Goal: Information Seeking & Learning: Learn about a topic

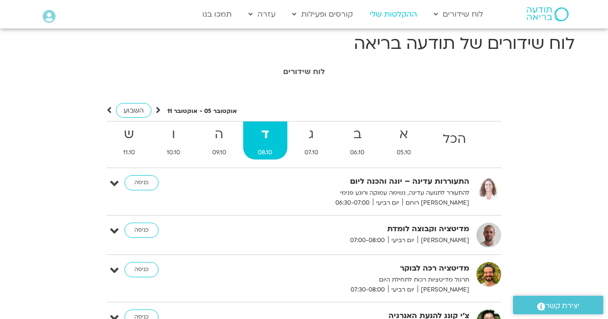
click at [387, 19] on link "ההקלטות שלי" at bounding box center [393, 14] width 57 height 18
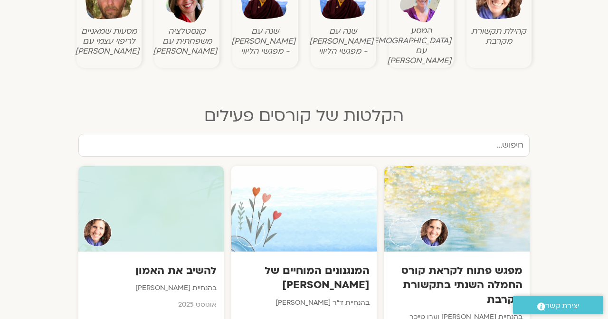
scroll to position [426, 0]
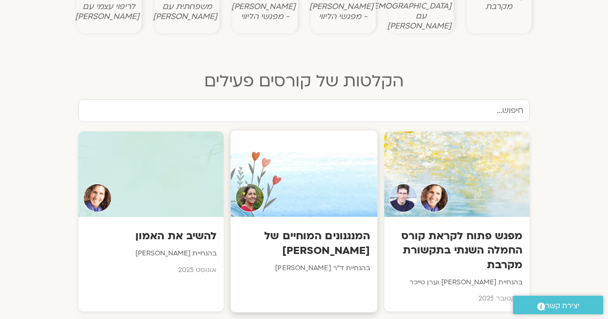
click at [295, 217] on div "המנגנונים המוחיים של סטרס בהנחיית ד"ר נועה אלבלדה" at bounding box center [303, 251] width 147 height 69
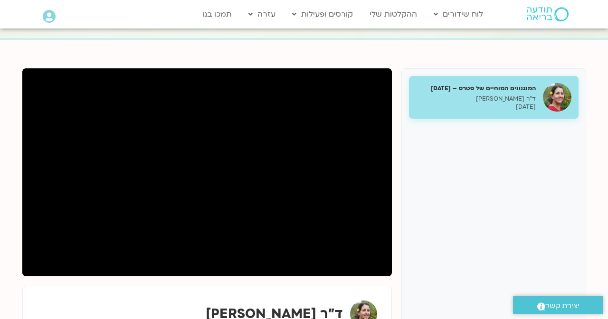
scroll to position [85, 0]
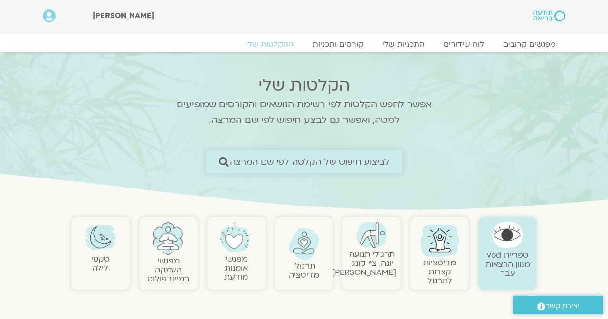
click at [342, 161] on span "לביצוע חיפוש של הקלטה לפי שם המרצה" at bounding box center [309, 162] width 160 height 10
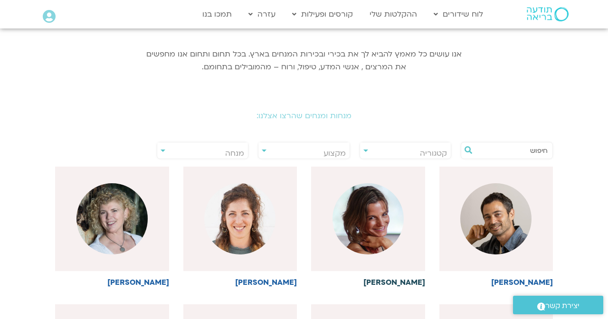
scroll to position [116, 0]
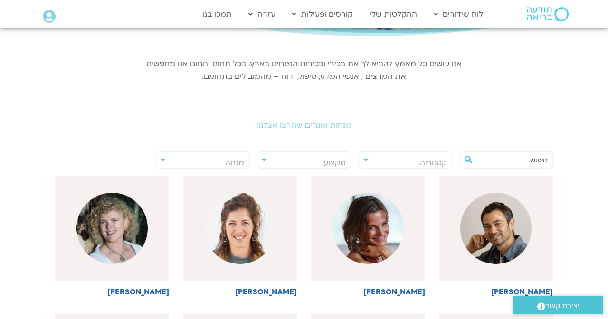
click at [221, 151] on div "**********" at bounding box center [203, 160] width 102 height 22
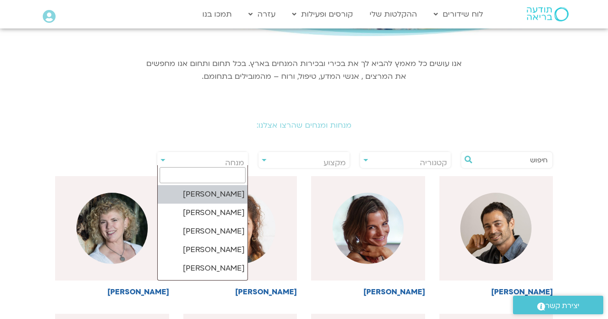
type input "ג"
type input "דוד"
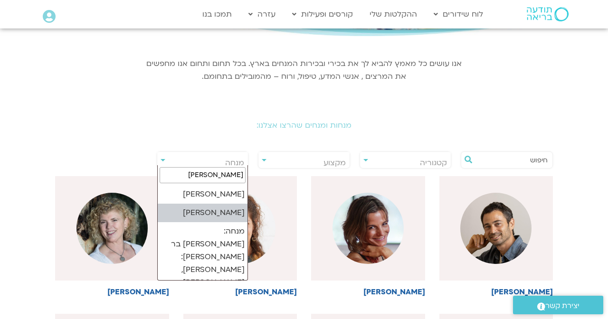
select select "******"
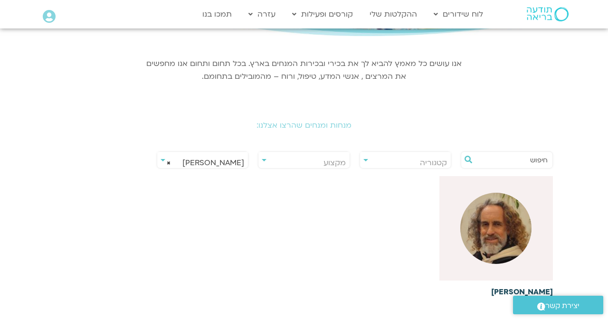
click at [474, 228] on img at bounding box center [495, 228] width 71 height 71
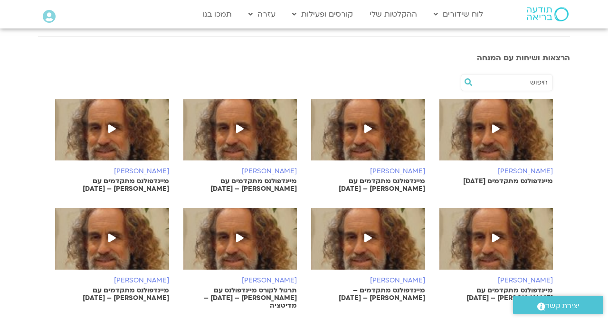
scroll to position [227, 0]
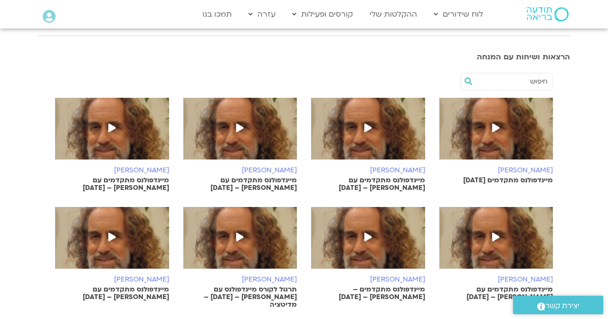
click at [512, 81] on input "text" at bounding box center [511, 82] width 72 height 16
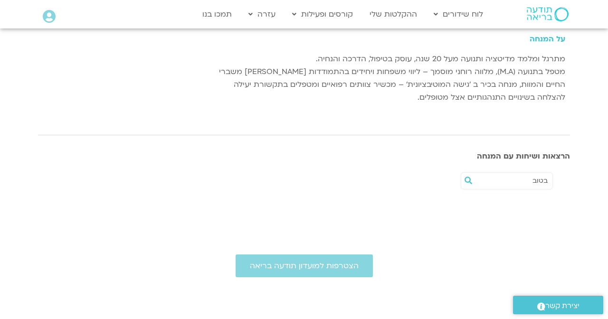
scroll to position [128, 0]
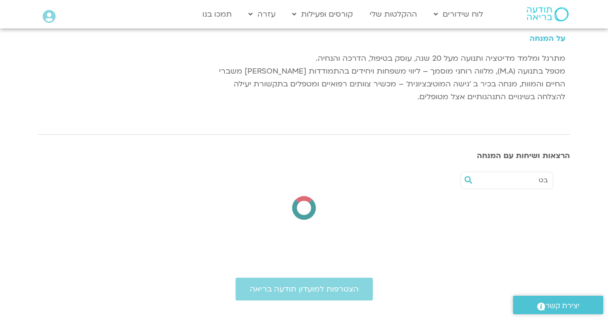
type input "ב"
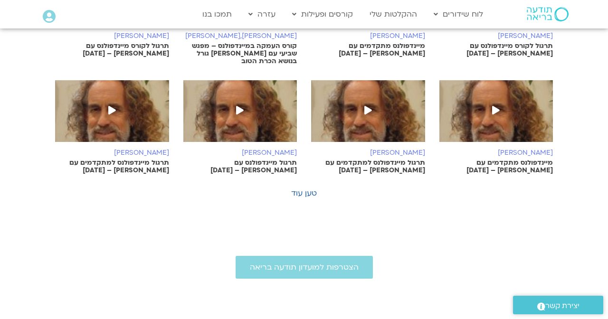
scroll to position [590, 0]
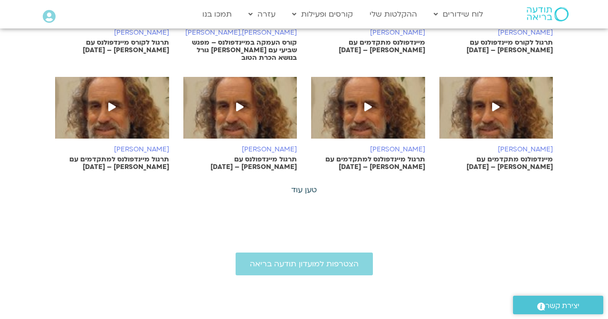
click at [309, 185] on link "טען עוד" at bounding box center [304, 190] width 26 height 10
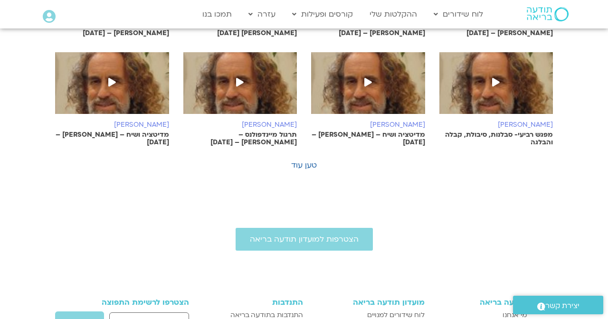
scroll to position [1058, 0]
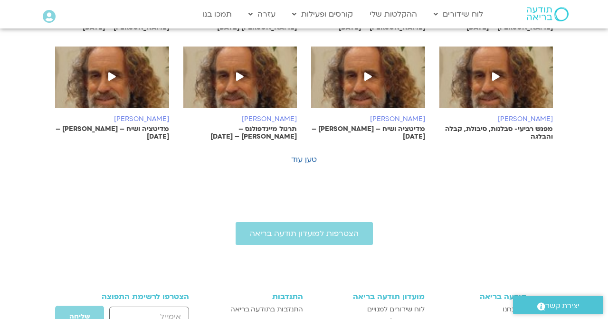
click at [308, 154] on link "טען עוד" at bounding box center [304, 159] width 26 height 10
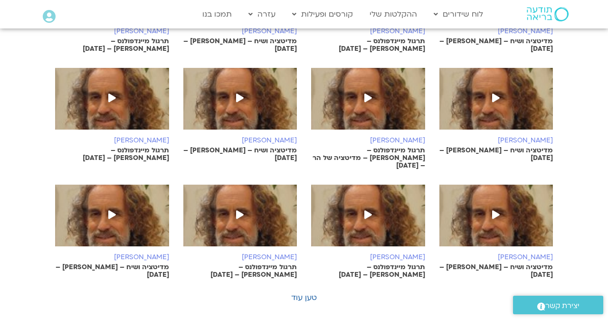
scroll to position [1364, 0]
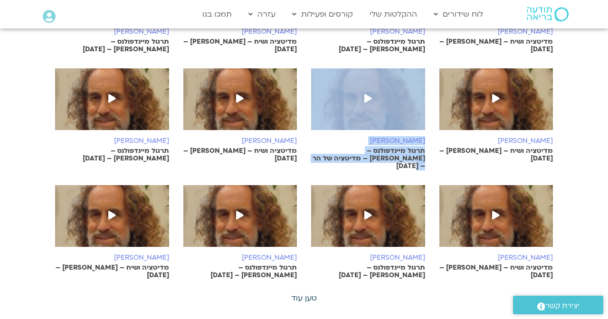
click at [304, 293] on link "טען עוד" at bounding box center [304, 298] width 26 height 10
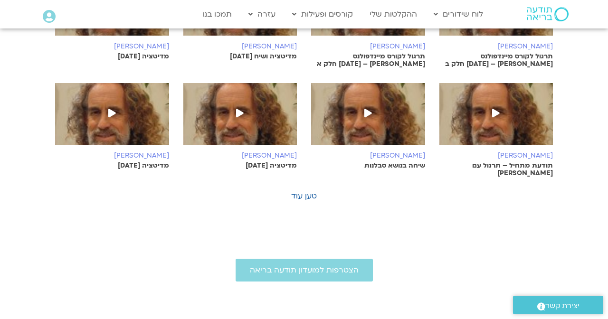
scroll to position [1904, 0]
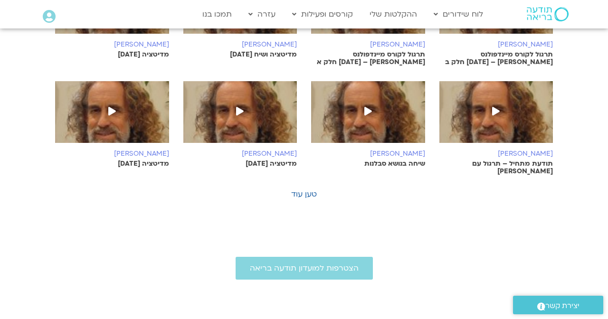
click at [303, 189] on link "טען עוד" at bounding box center [304, 194] width 26 height 10
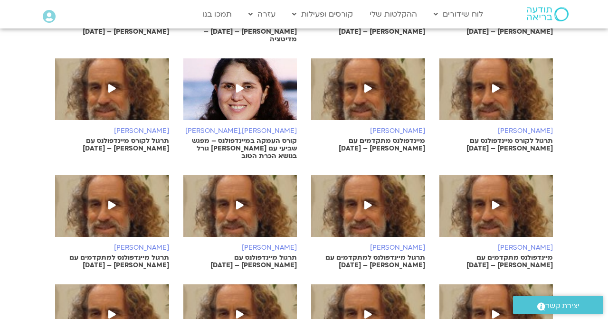
scroll to position [488, 0]
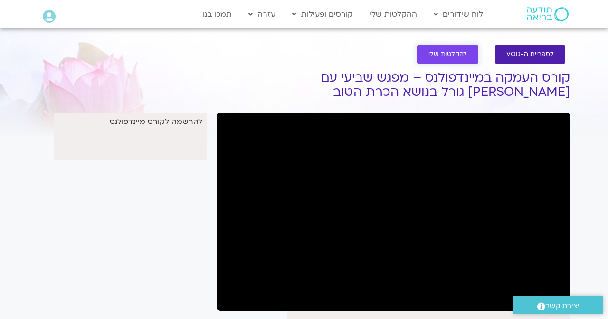
click at [457, 54] on span "להקלטות שלי" at bounding box center [447, 54] width 38 height 7
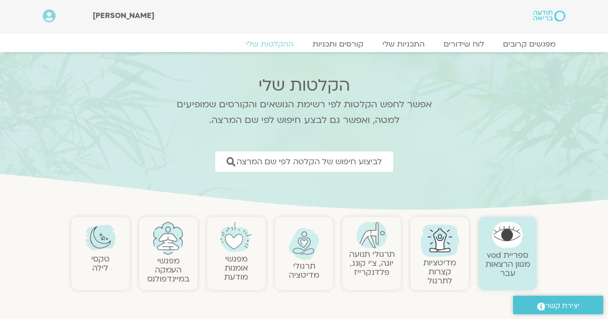
click at [180, 269] on link "מפגשי העמקה במיינדפולנס" at bounding box center [168, 270] width 42 height 29
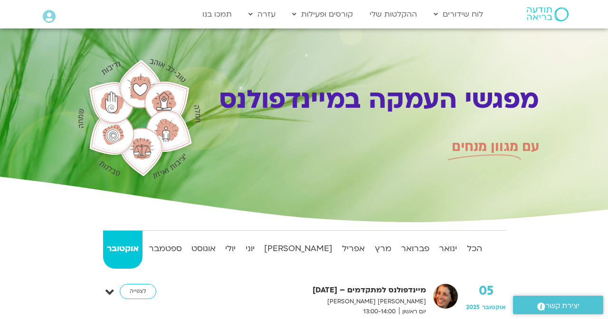
scroll to position [190, 0]
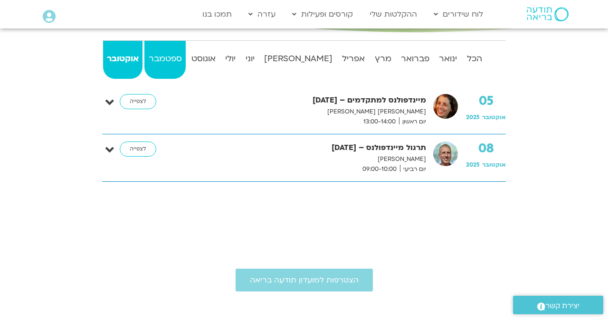
click at [183, 58] on strong "ספטמבר" at bounding box center [164, 59] width 41 height 14
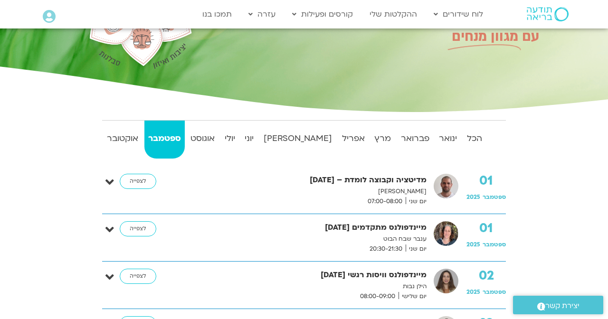
scroll to position [16, 0]
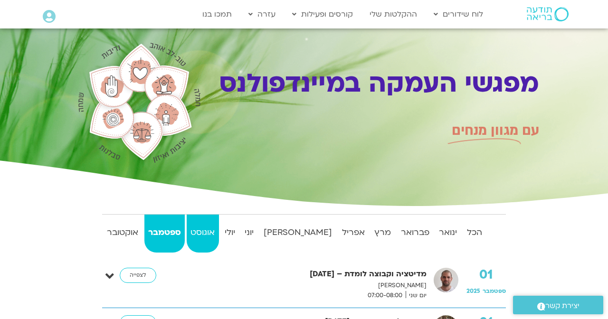
click at [215, 246] on link "אוגוסט" at bounding box center [203, 234] width 32 height 38
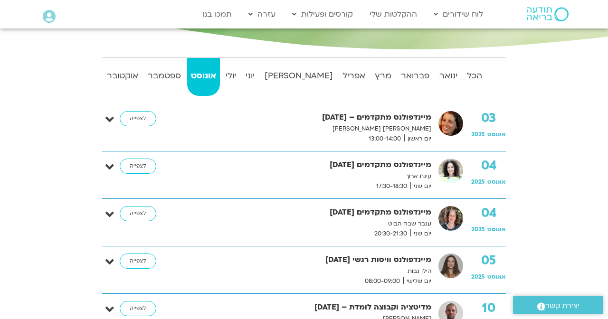
scroll to position [186, 0]
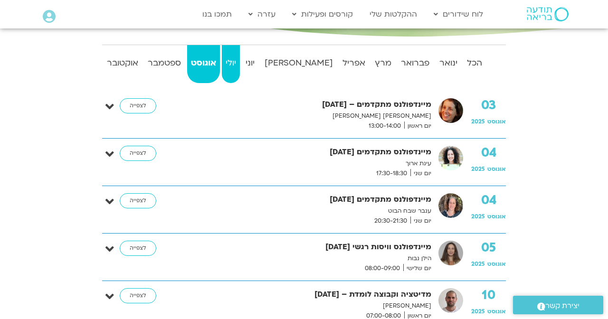
click at [240, 63] on strong "יולי" at bounding box center [231, 63] width 18 height 14
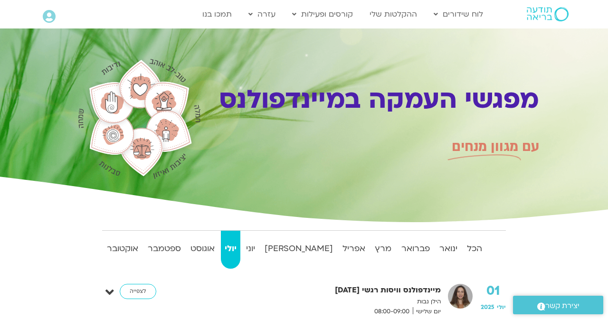
scroll to position [0, 0]
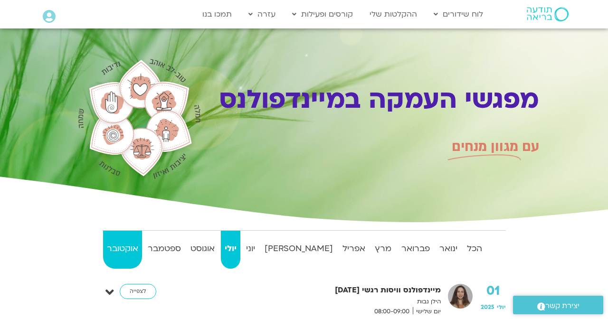
click at [123, 251] on strong "אוקטובר" at bounding box center [122, 249] width 39 height 14
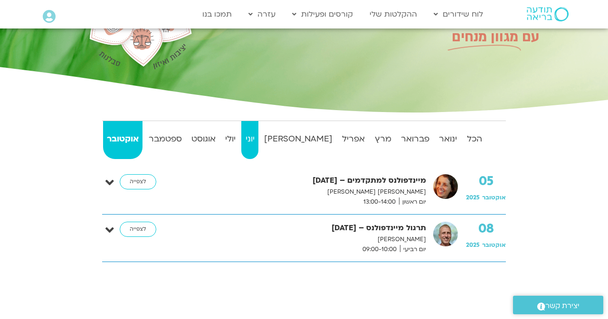
scroll to position [112, 0]
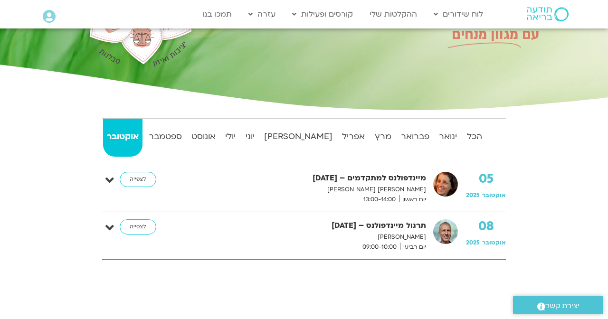
click at [412, 231] on strong "תרגול מיינדפולנס – 8.10.25" at bounding box center [301, 225] width 249 height 13
click at [177, 138] on strong "ספטמבר" at bounding box center [164, 137] width 41 height 14
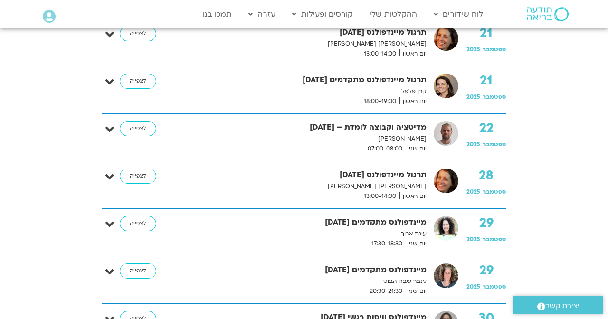
scroll to position [1114, 0]
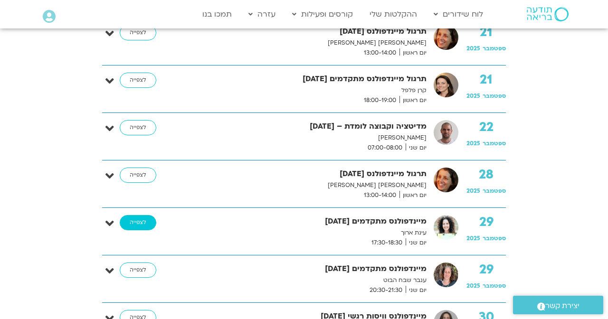
click at [154, 222] on link "לצפייה" at bounding box center [138, 222] width 37 height 15
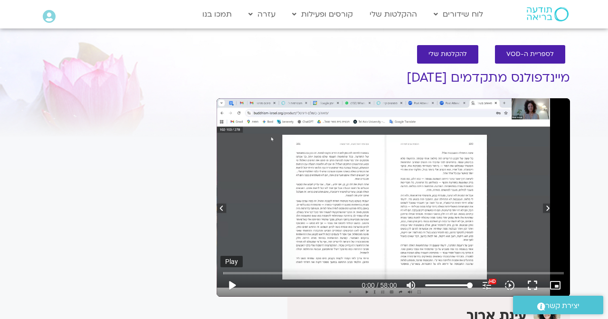
click at [229, 286] on button "play_arrow" at bounding box center [231, 285] width 23 height 23
click at [227, 288] on button "pause" at bounding box center [231, 285] width 23 height 23
click at [388, 20] on link "ההקלטות שלי" at bounding box center [393, 14] width 57 height 18
type input "9.91934645801591"
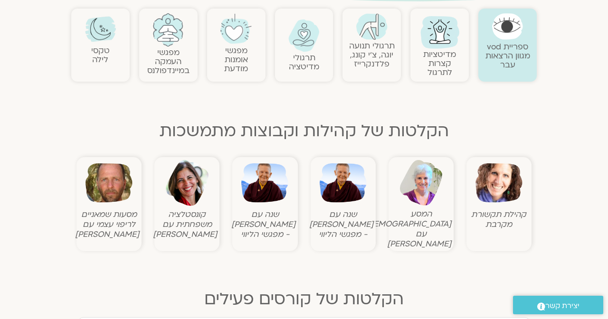
scroll to position [208, 0]
click at [474, 186] on figure "קהילת תקשורת מקרבת" at bounding box center [499, 195] width 60 height 70
click at [494, 186] on img at bounding box center [498, 183] width 47 height 47
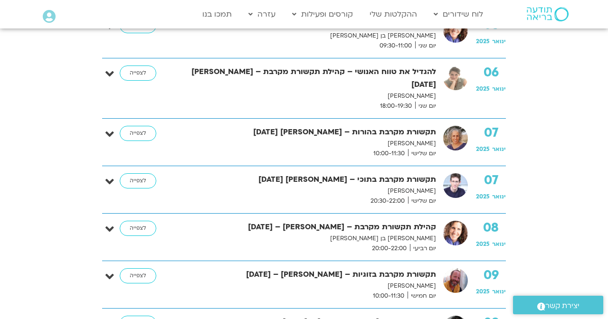
scroll to position [481, 0]
click at [143, 174] on link "לצפייה" at bounding box center [138, 181] width 37 height 15
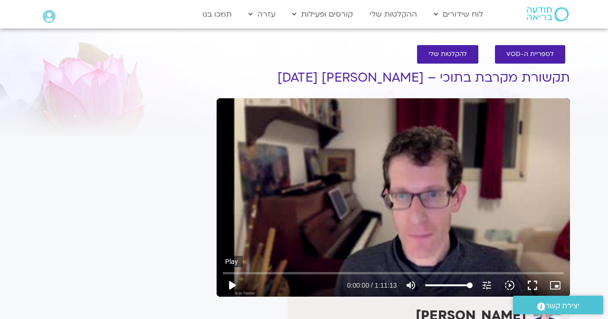
click at [233, 289] on button "play_arrow" at bounding box center [231, 285] width 23 height 23
click at [227, 272] on input "Seek" at bounding box center [393, 273] width 341 height 6
click at [550, 286] on icon "picture_in_picture_alt" at bounding box center [555, 285] width 11 height 11
click at [550, 286] on icon "branding_watermark" at bounding box center [555, 285] width 11 height 11
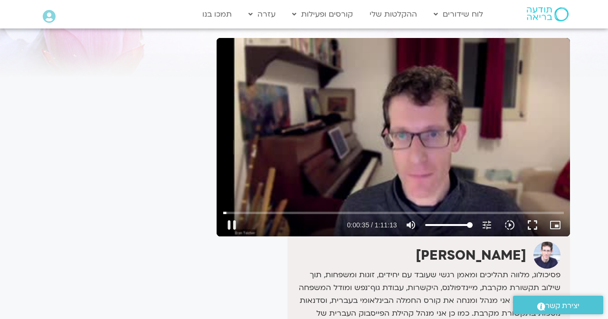
scroll to position [67, 0]
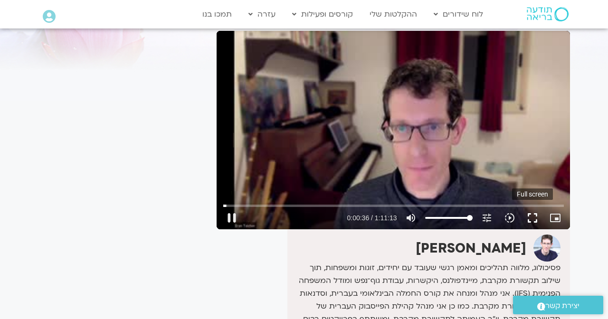
click at [531, 216] on button "fullscreen" at bounding box center [532, 218] width 23 height 23
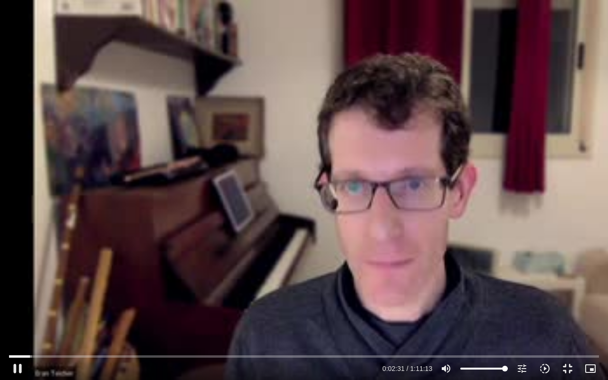
click at [83, 225] on div "Skip ad 40:49 pause 0:02:31 / 1:11:13 volume_up Mute tune Resolution Auto 263p …" at bounding box center [304, 190] width 608 height 380
click at [83, 225] on div "Skip ad 40:49 play_arrow 0:02:31 / 1:11:13 volume_up Mute tune Resolution Auto …" at bounding box center [304, 190] width 608 height 380
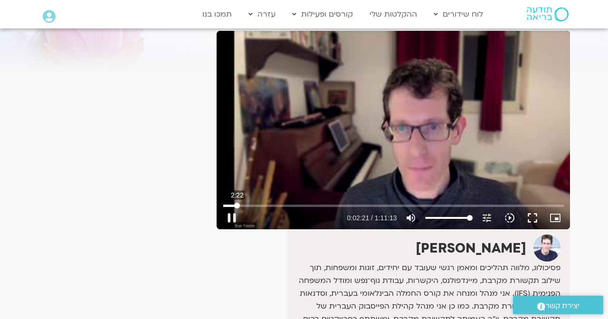
click at [237, 206] on input "Seek" at bounding box center [393, 206] width 341 height 6
click at [235, 205] on input "Seek" at bounding box center [393, 206] width 341 height 6
click at [531, 218] on button "fullscreen" at bounding box center [532, 218] width 23 height 23
type input "253.574847825244"
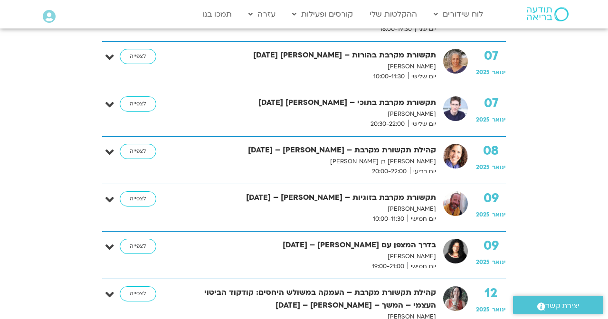
scroll to position [667, 0]
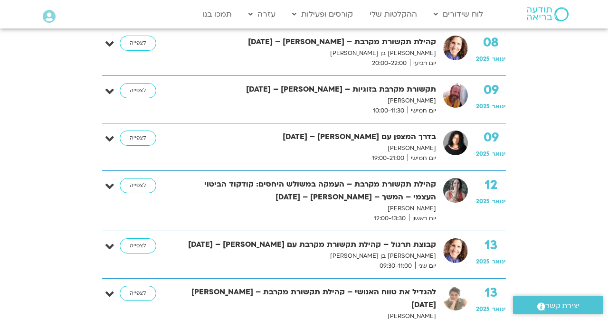
click at [129, 171] on div "12 ינואר 2025 קהילת תקשורת מקרבת – העמקה במשולש היחסים: קודקוד הביטוי העצמי – ה…" at bounding box center [304, 201] width 404 height 60
click at [132, 178] on link "לצפייה" at bounding box center [138, 185] width 37 height 15
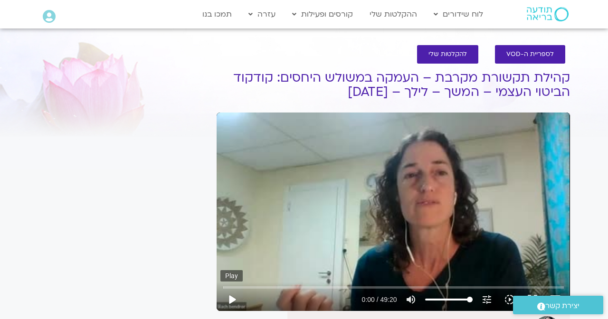
click at [232, 295] on button "play_arrow" at bounding box center [231, 299] width 23 height 23
click at [231, 286] on input "Seek" at bounding box center [393, 287] width 341 height 6
drag, startPoint x: 231, startPoint y: 286, endPoint x: 236, endPoint y: 286, distance: 4.8
click at [236, 286] on input "Seek" at bounding box center [393, 287] width 341 height 6
click at [237, 287] on input "Seek" at bounding box center [393, 287] width 341 height 6
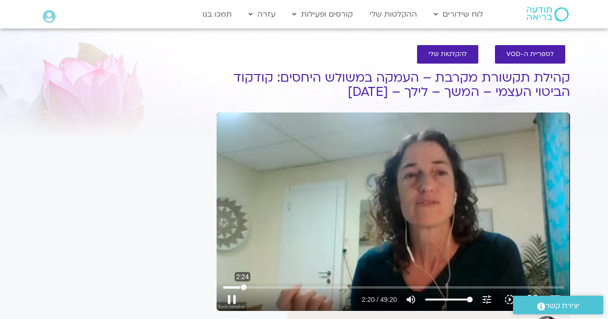
drag, startPoint x: 238, startPoint y: 287, endPoint x: 244, endPoint y: 289, distance: 6.2
click at [244, 289] on input "Seek" at bounding box center [393, 287] width 341 height 6
drag, startPoint x: 288, startPoint y: 29, endPoint x: 376, endPoint y: 174, distance: 169.3
click at [376, 174] on div "Skip ad 0:06 play_arrow 5:57 / 49:20 volume_up Mute tune Resolution Auto 240p s…" at bounding box center [393, 212] width 353 height 199
click at [376, 174] on div "Skip ad 0:06 pause 5:57 / 49:20 volume_up Mute tune Resolution Auto 240p slow_m…" at bounding box center [393, 212] width 353 height 199
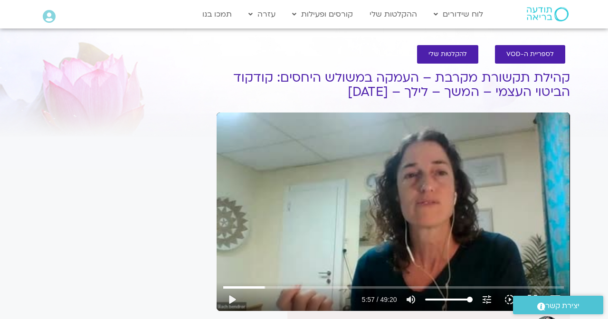
click at [374, 170] on div "Skip ad 0:06 play_arrow 5:57 / 49:20 volume_up Mute tune Resolution Auto 240p s…" at bounding box center [393, 212] width 353 height 199
click at [292, 288] on input "Seek" at bounding box center [393, 287] width 341 height 6
drag, startPoint x: 293, startPoint y: 287, endPoint x: 298, endPoint y: 288, distance: 5.2
click at [298, 288] on input "Seek" at bounding box center [393, 287] width 341 height 6
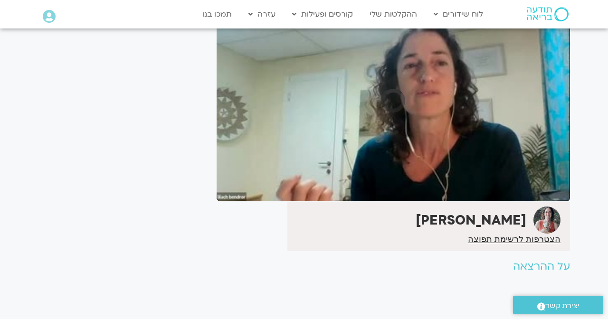
scroll to position [95, 0]
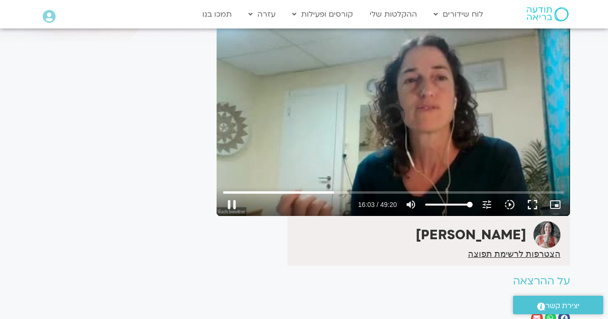
click at [349, 160] on div "Skip ad 12:29 pause 16:03 / 49:20 volume_up Mute tune Resolution Auto 240p slow…" at bounding box center [393, 117] width 353 height 199
click at [235, 207] on button "play_arrow" at bounding box center [231, 204] width 23 height 23
click at [348, 191] on input "Seek" at bounding box center [393, 193] width 341 height 6
drag, startPoint x: 348, startPoint y: 191, endPoint x: 353, endPoint y: 192, distance: 5.4
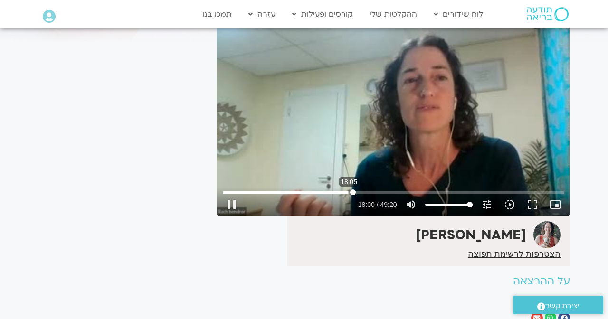
click at [353, 192] on input "Seek" at bounding box center [393, 193] width 341 height 6
drag, startPoint x: 353, startPoint y: 192, endPoint x: 362, endPoint y: 192, distance: 8.5
click at [362, 192] on input "Seek" at bounding box center [393, 193] width 341 height 6
drag, startPoint x: 363, startPoint y: 193, endPoint x: 373, endPoint y: 193, distance: 10.0
click at [373, 193] on input "Seek" at bounding box center [393, 193] width 341 height 6
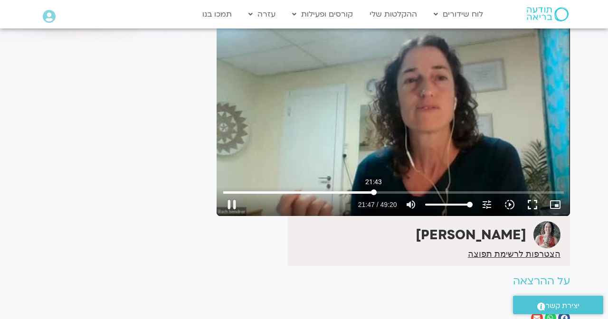
scroll to position [64, 0]
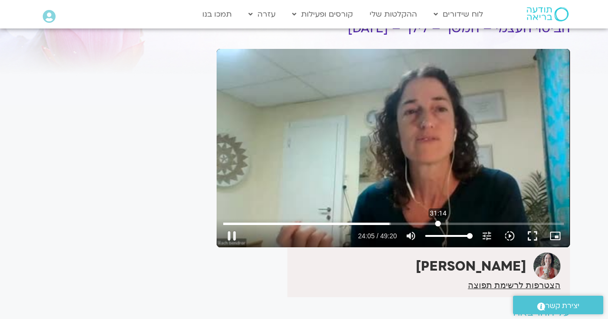
type input "1874.40147271357"
click at [438, 222] on input "Seek" at bounding box center [393, 224] width 341 height 6
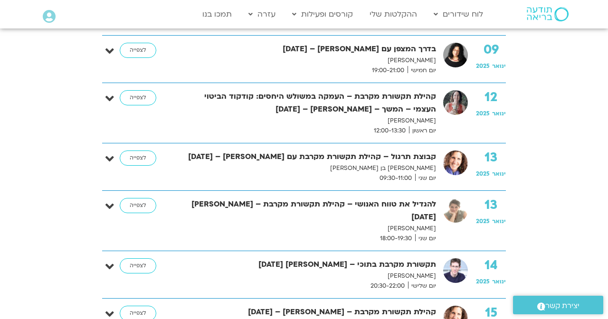
scroll to position [780, 0]
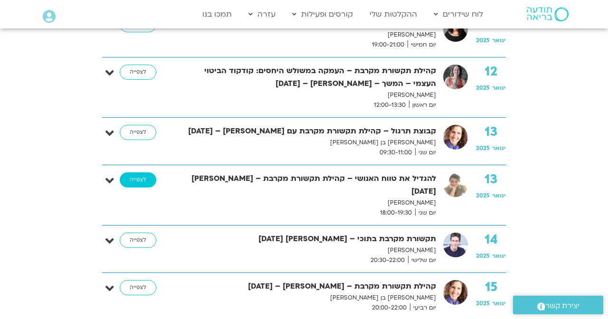
click at [140, 172] on link "לצפייה" at bounding box center [138, 179] width 37 height 15
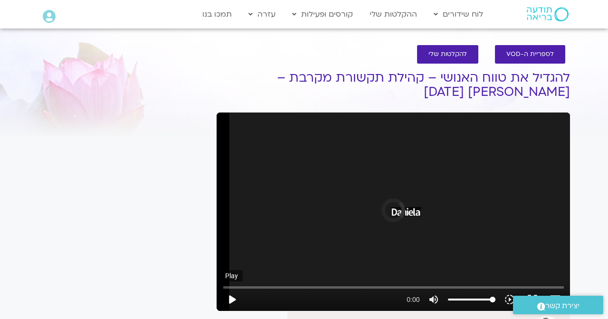
click at [233, 300] on button "play_arrow" at bounding box center [231, 299] width 23 height 23
click at [227, 302] on button "play_arrow" at bounding box center [231, 299] width 23 height 23
click at [236, 287] on input "Seek" at bounding box center [393, 287] width 341 height 6
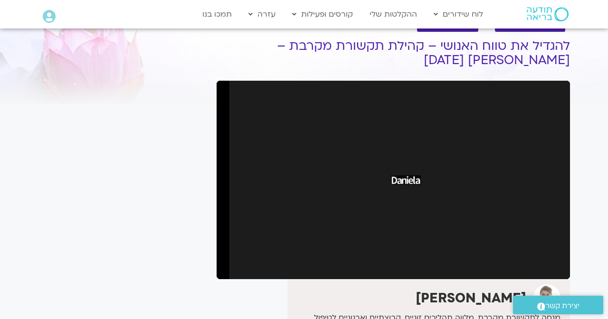
scroll to position [36, 0]
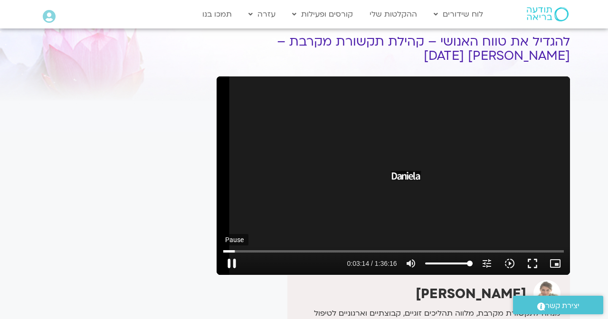
click at [233, 263] on button "pause" at bounding box center [231, 263] width 23 height 23
type input "195.083567574039"
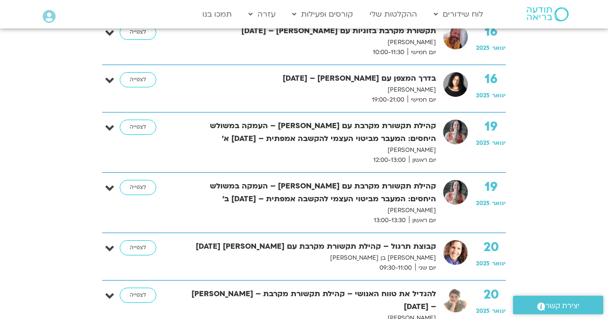
scroll to position [1086, 0]
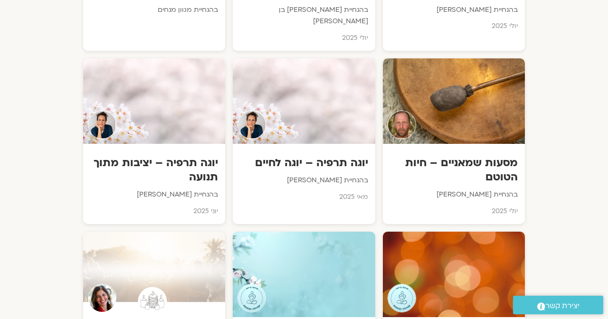
scroll to position [1812, 0]
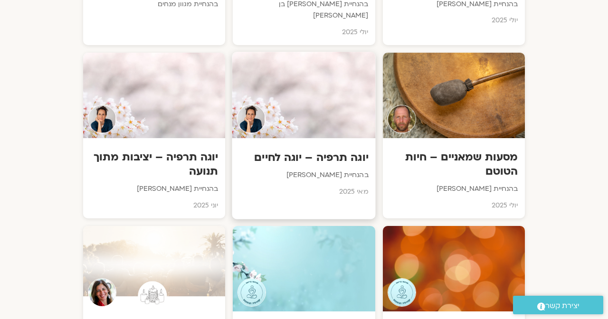
click at [293, 150] on h3 "יוגה תרפיה – יוגה לחיים" at bounding box center [303, 157] width 129 height 15
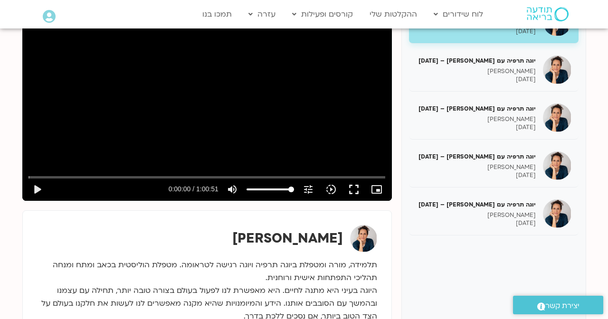
scroll to position [161, 0]
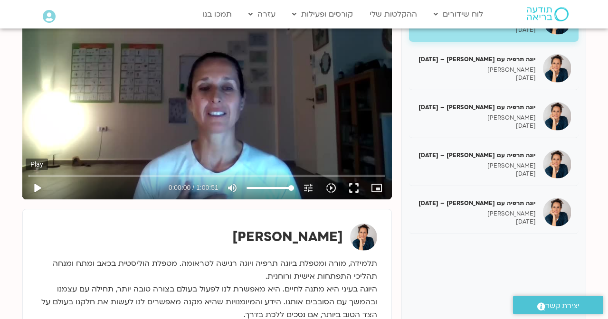
click at [37, 188] on button "play_arrow" at bounding box center [37, 188] width 23 height 23
click at [104, 174] on input "Seek" at bounding box center [206, 176] width 356 height 6
click at [50, 175] on input "Seek" at bounding box center [206, 176] width 356 height 6
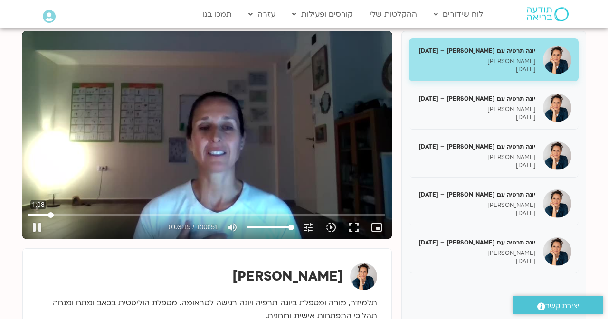
scroll to position [119, 0]
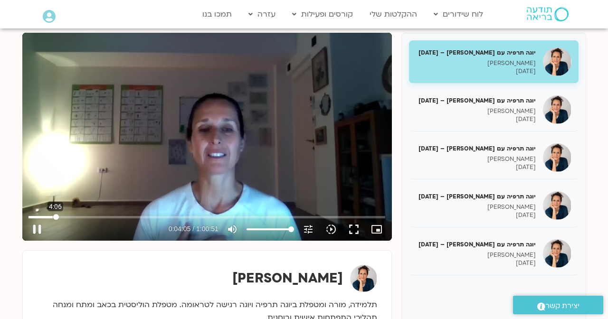
drag, startPoint x: 51, startPoint y: 217, endPoint x: 56, endPoint y: 219, distance: 6.0
click at [56, 219] on input "Seek" at bounding box center [206, 217] width 356 height 6
click at [60, 219] on input "Seek" at bounding box center [206, 217] width 356 height 6
click at [64, 217] on input "Seek" at bounding box center [206, 217] width 356 height 6
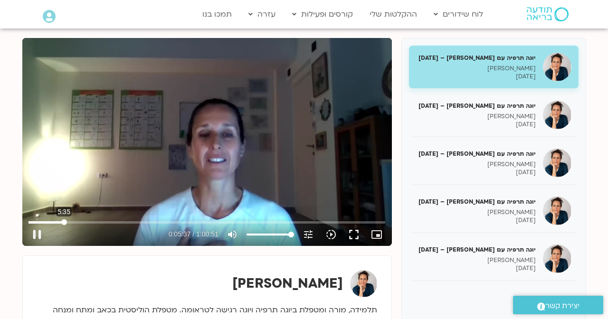
scroll to position [113, 0]
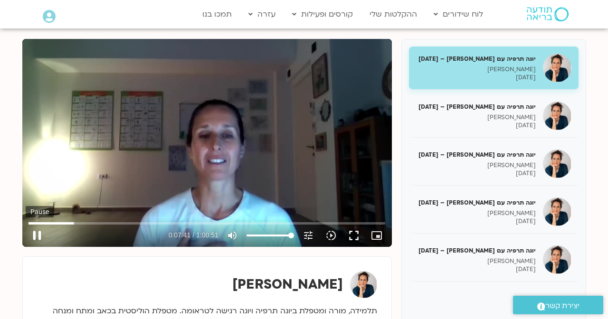
click at [35, 232] on button "pause" at bounding box center [37, 235] width 23 height 23
type input "461.973020567707"
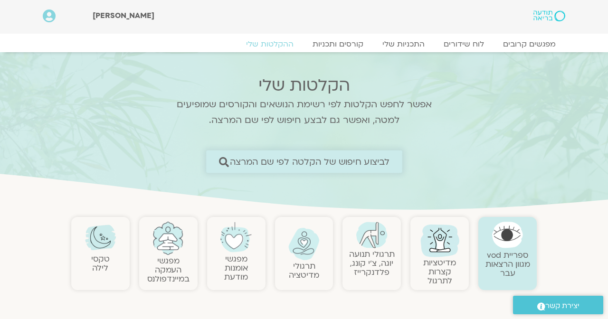
click at [296, 161] on span "לביצוע חיפוש של הקלטה לפי שם המרצה" at bounding box center [309, 162] width 160 height 10
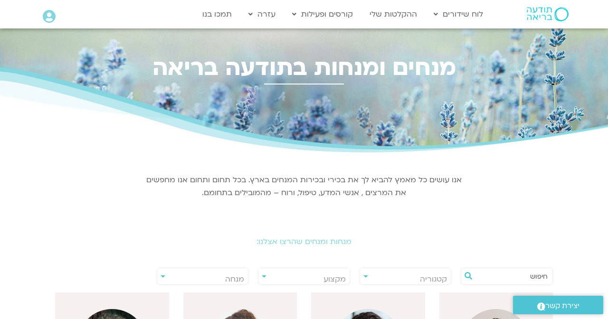
click at [264, 242] on h2 "מנחות ומנחים שהרצו אצלנו:" at bounding box center [304, 241] width 532 height 9
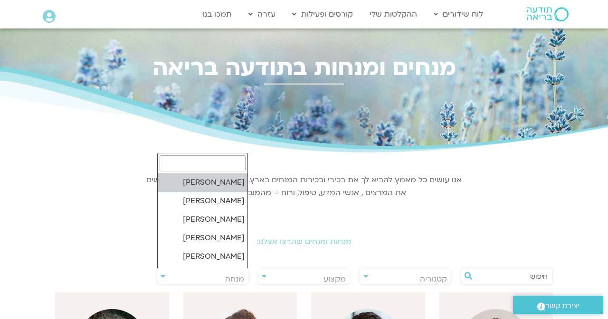
click at [208, 270] on span "מנחה" at bounding box center [202, 279] width 91 height 22
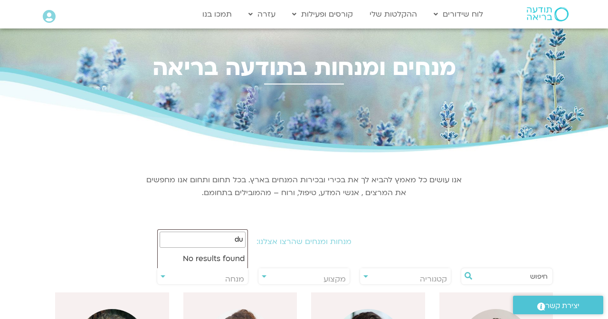
type input "d"
type input "n"
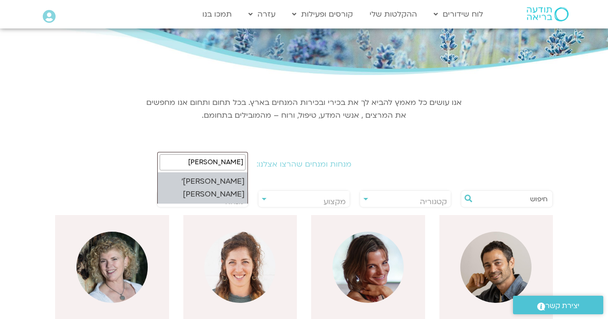
scroll to position [77, 0]
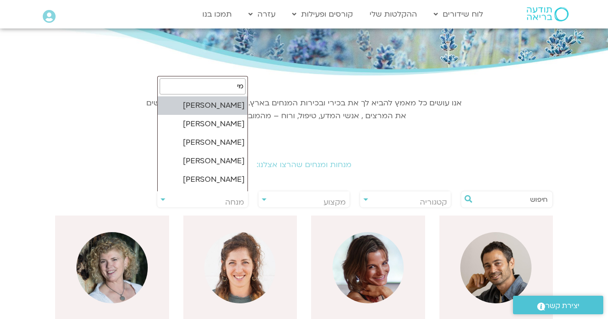
type input "מ"
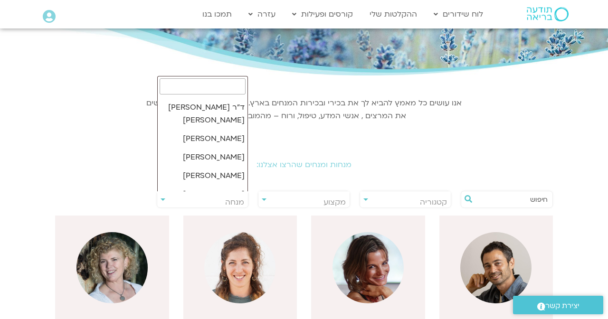
scroll to position [2312, 0]
select select "*****"
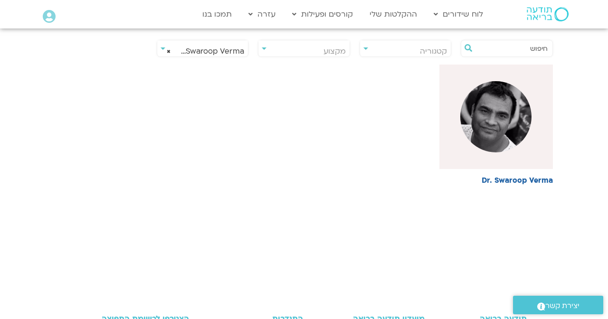
scroll to position [228, 0]
click at [502, 129] on img at bounding box center [495, 116] width 71 height 71
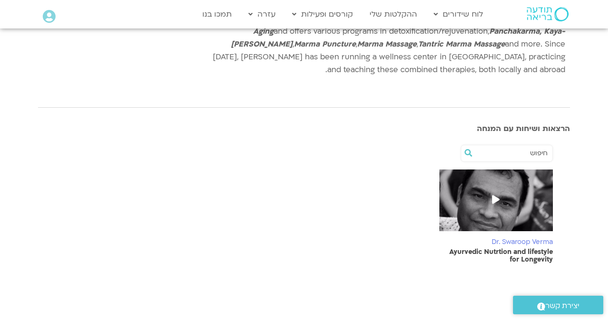
scroll to position [373, 0]
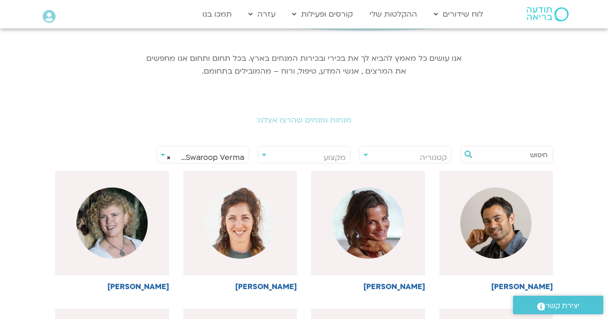
scroll to position [127, 0]
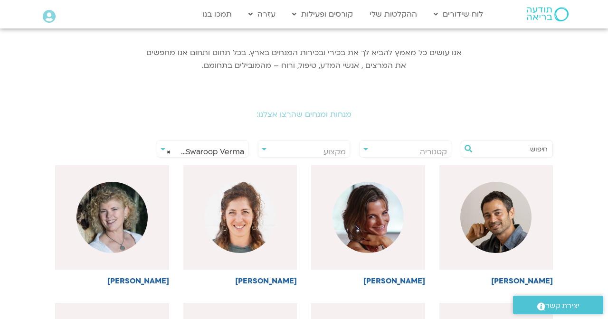
click at [303, 147] on span "מקצוע" at bounding box center [303, 152] width 91 height 22
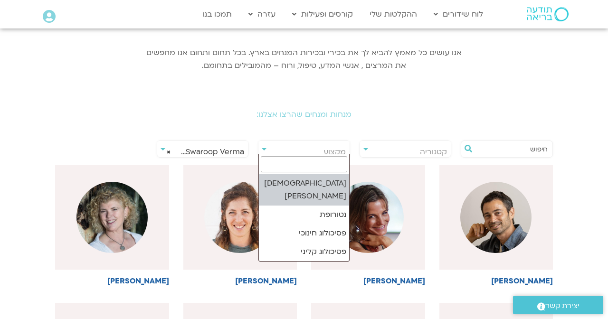
click at [303, 147] on span "מקצוע" at bounding box center [303, 152] width 91 height 22
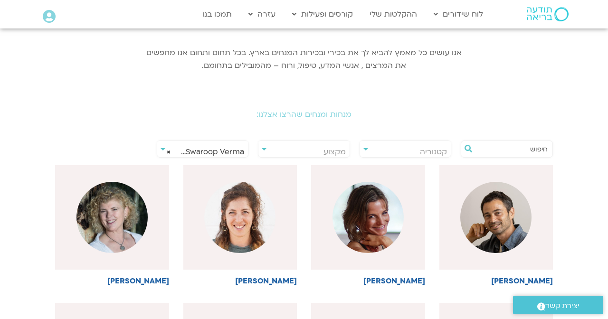
click at [402, 148] on span "קטגוריה" at bounding box center [405, 152] width 91 height 22
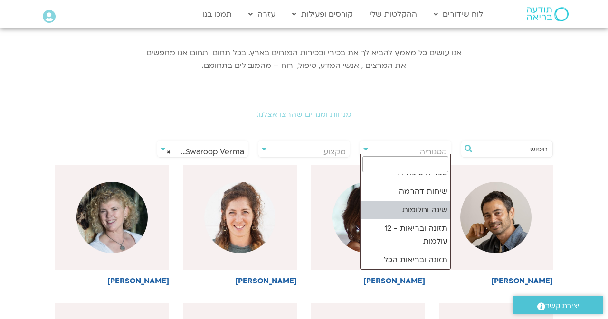
scroll to position [203, 0]
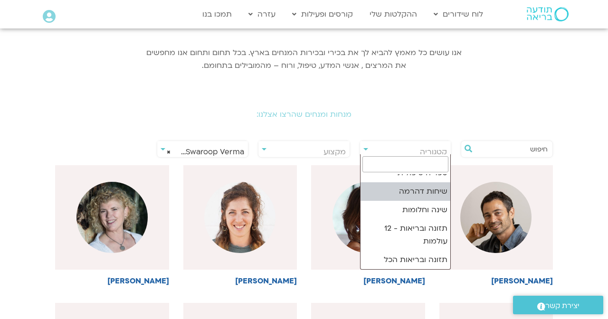
click at [514, 148] on input "text" at bounding box center [511, 149] width 72 height 16
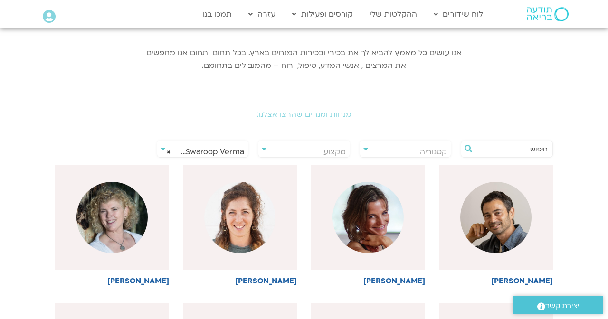
click at [464, 107] on div "מנחות ומנחים שהרצו אצלנו:" at bounding box center [304, 107] width 532 height 42
click at [171, 151] on span "× Dr. Swaroop Verma" at bounding box center [202, 152] width 91 height 22
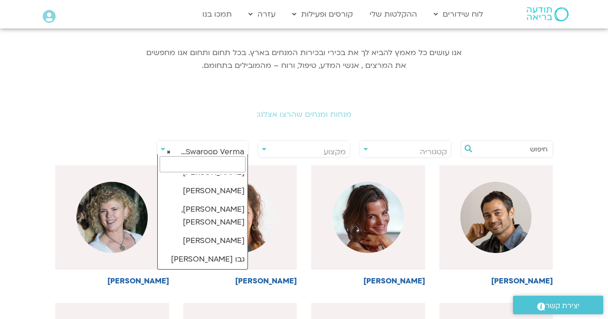
scroll to position [10106, 0]
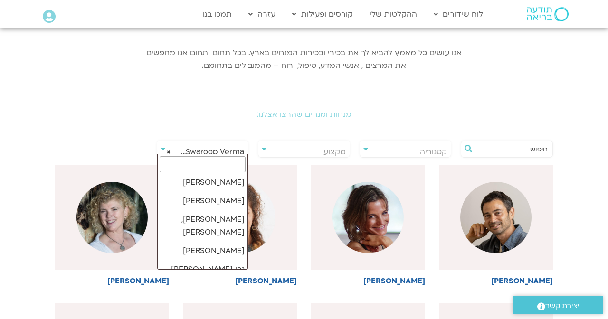
select select "****"
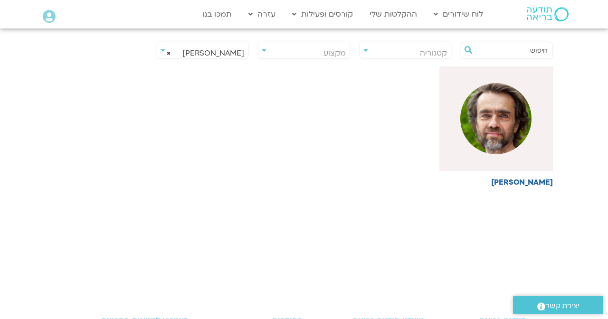
scroll to position [227, 0]
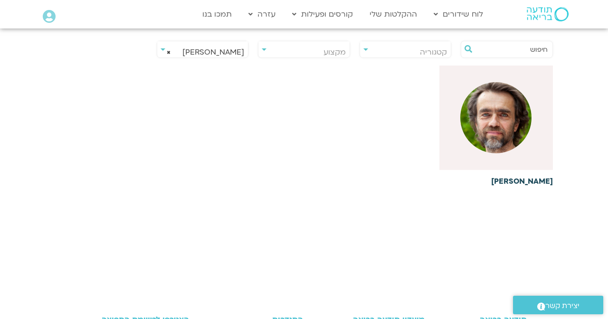
click at [477, 128] on img at bounding box center [495, 117] width 71 height 71
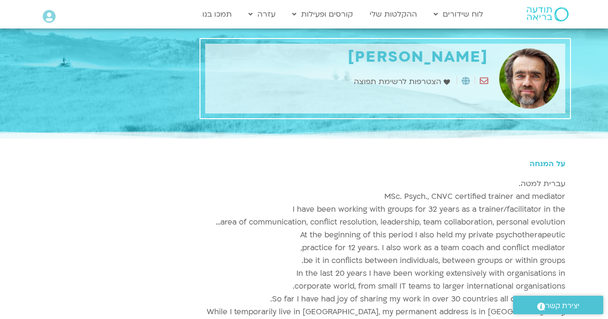
click at [527, 88] on img at bounding box center [529, 78] width 63 height 60
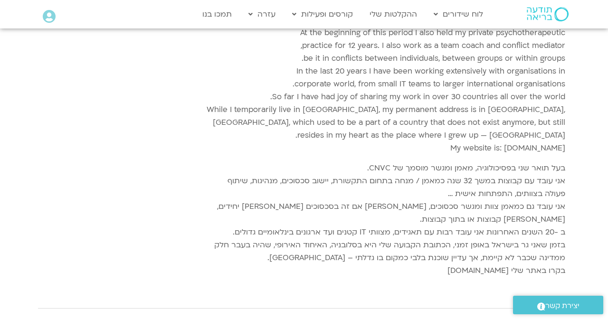
scroll to position [222, 0]
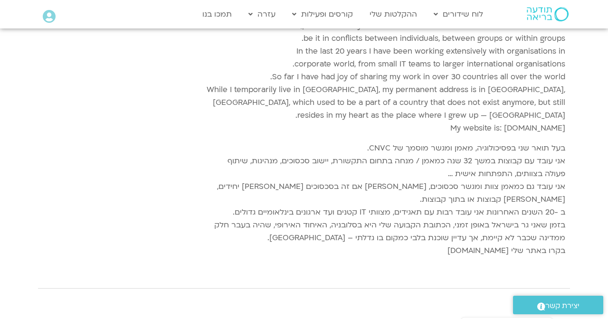
drag, startPoint x: 450, startPoint y: 237, endPoint x: 511, endPoint y: 241, distance: 60.5
click at [511, 241] on p "בעל תואר שני בפסיכולוגיה, מאמן ומגשר מוסמך של CNVC. אני עובד עם קבוצות במשך 32 …" at bounding box center [385, 199] width 360 height 115
copy p "[DOMAIN_NAME]"
